Goal: Information Seeking & Learning: Learn about a topic

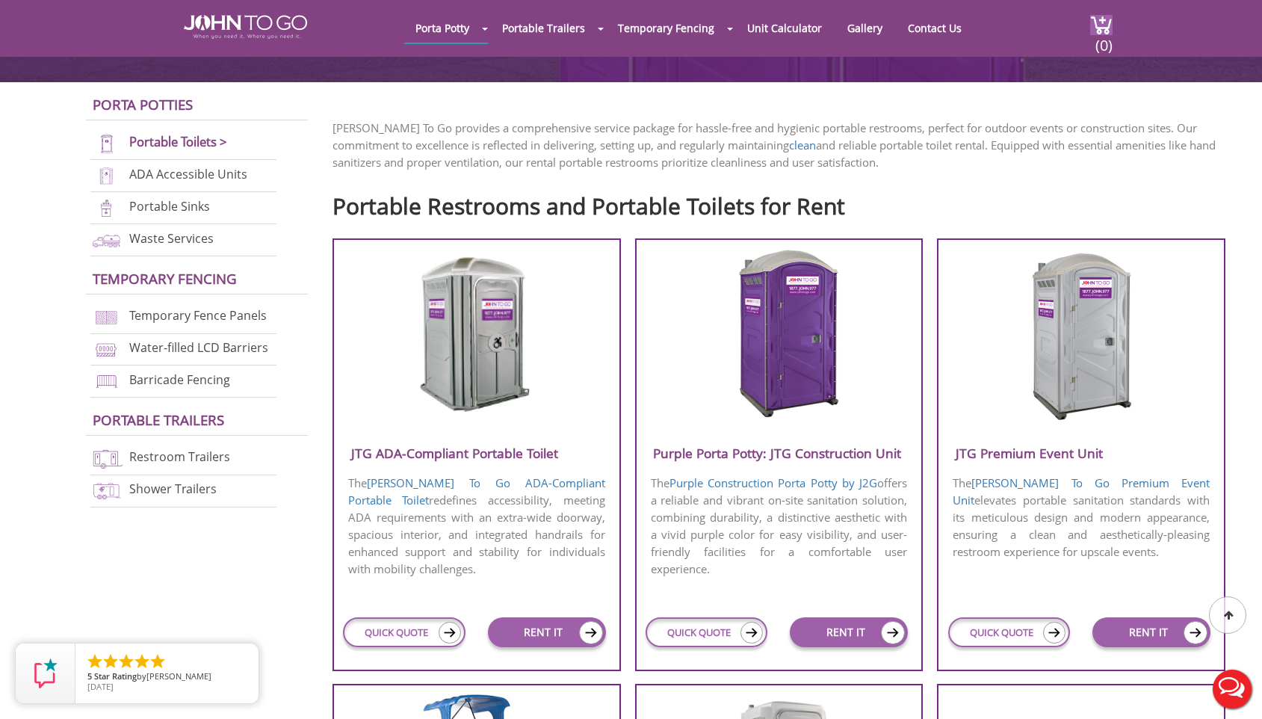
scroll to position [400, 0]
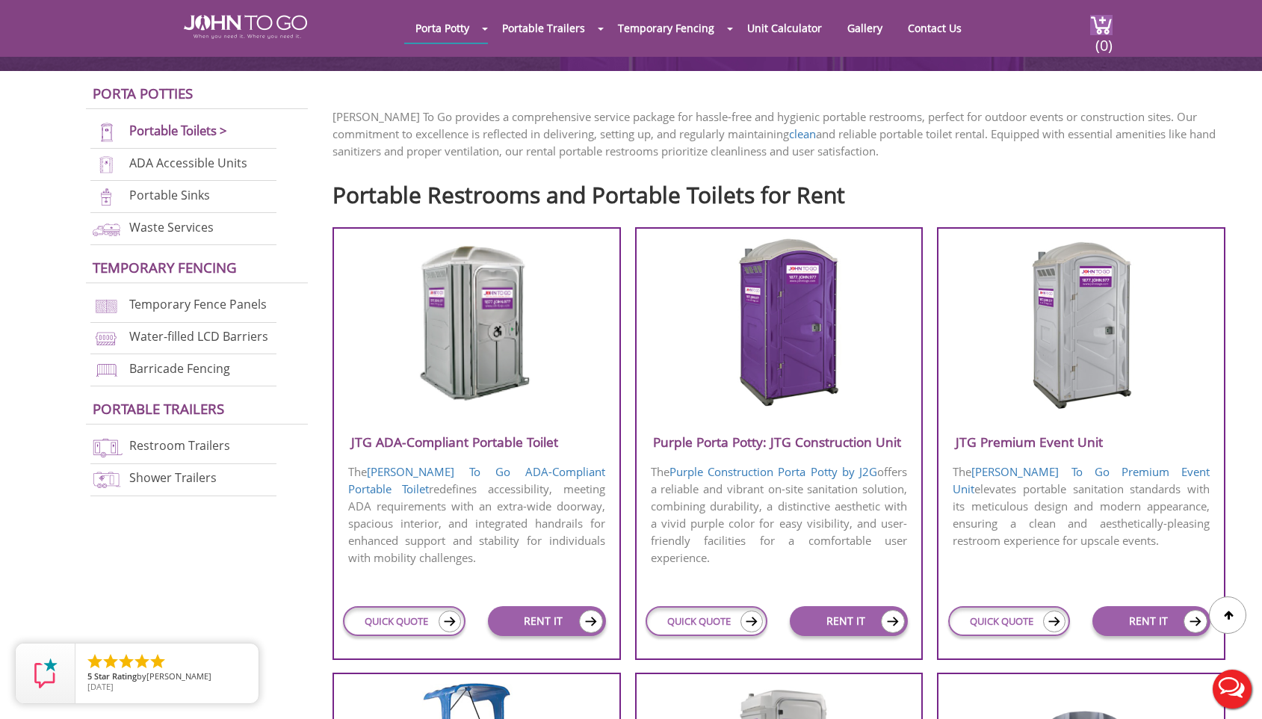
click at [800, 442] on h3 "Purple Porta Potty: JTG Construction Unit" at bounding box center [779, 442] width 285 height 25
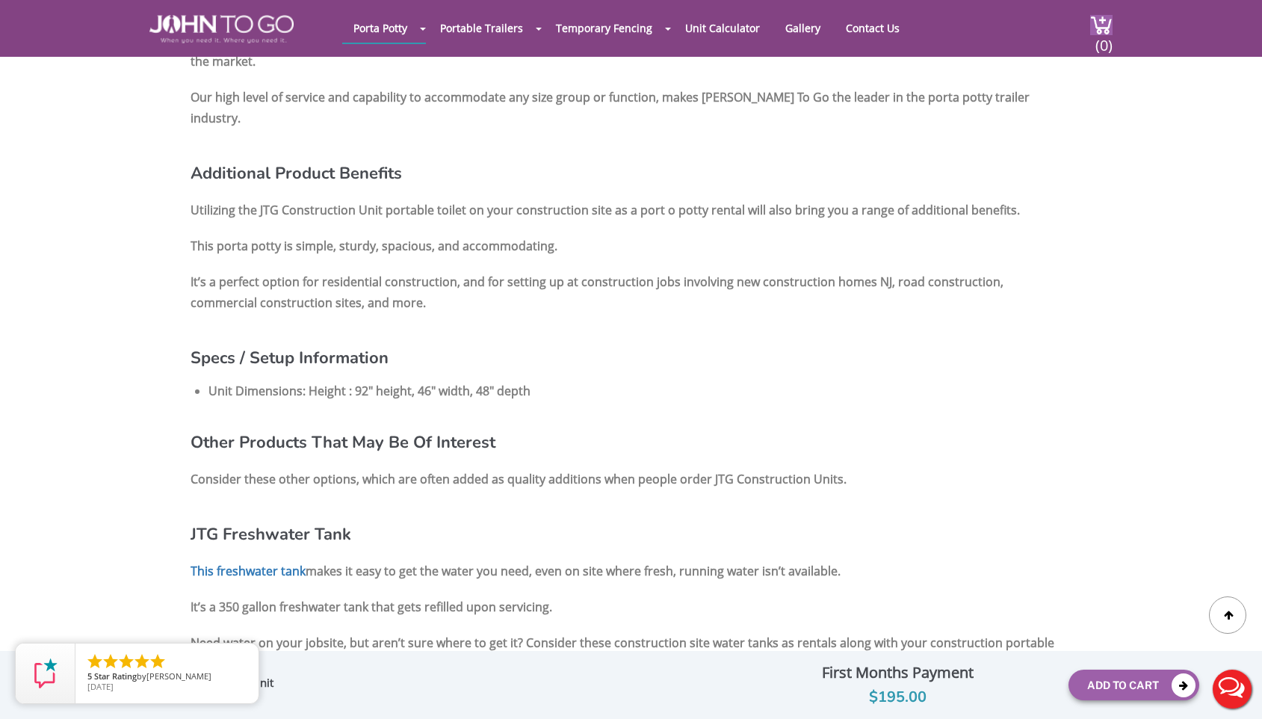
scroll to position [883, 0]
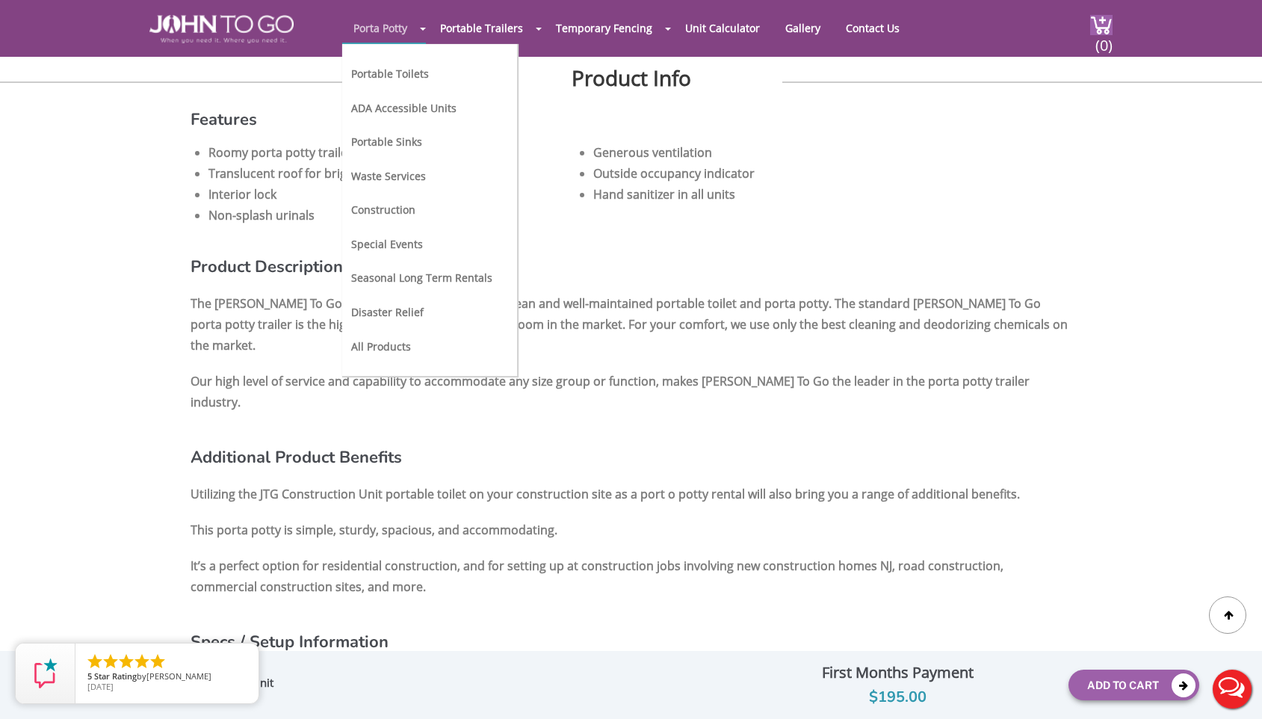
click at [377, 30] on link "Porta Potty" at bounding box center [380, 27] width 76 height 29
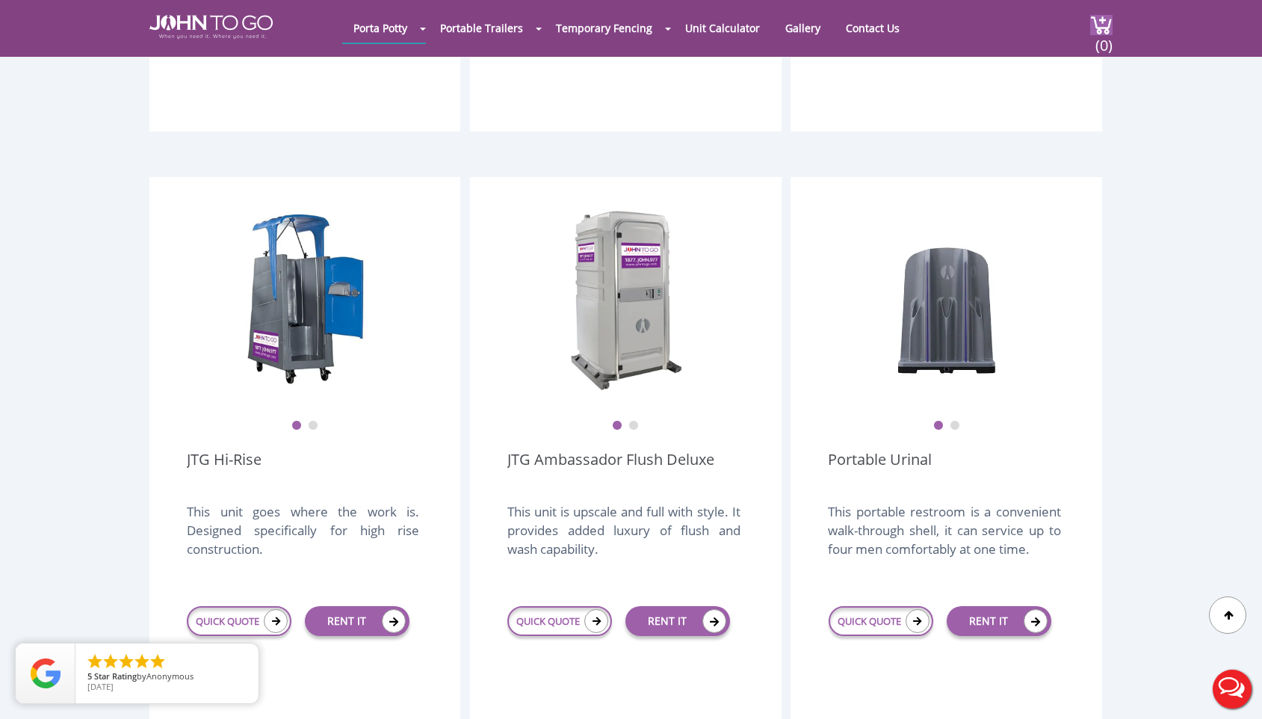
scroll to position [961, 0]
